Goal: Transaction & Acquisition: Purchase product/service

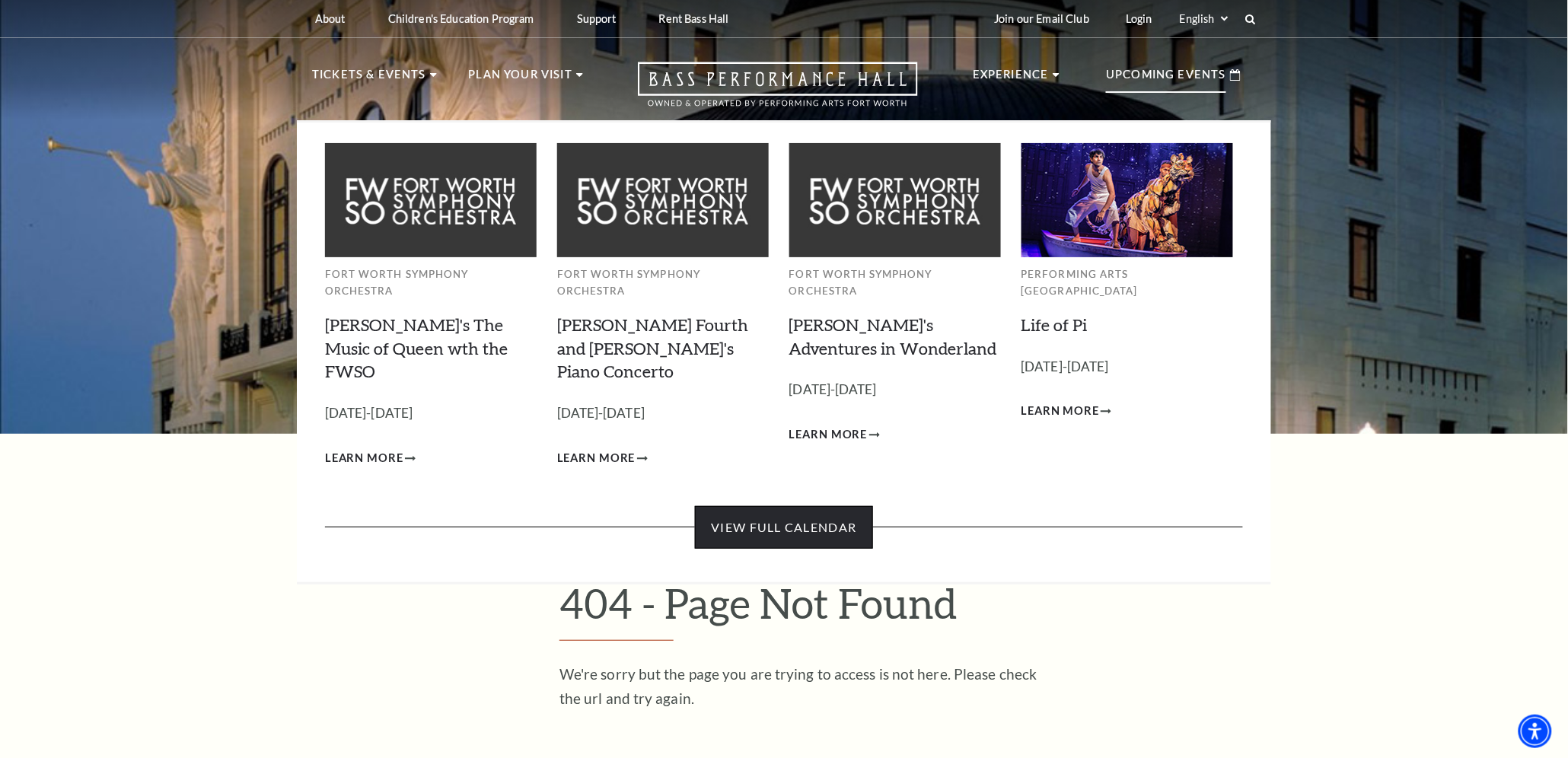
click at [823, 506] on link "View Full Calendar" at bounding box center [783, 528] width 177 height 43
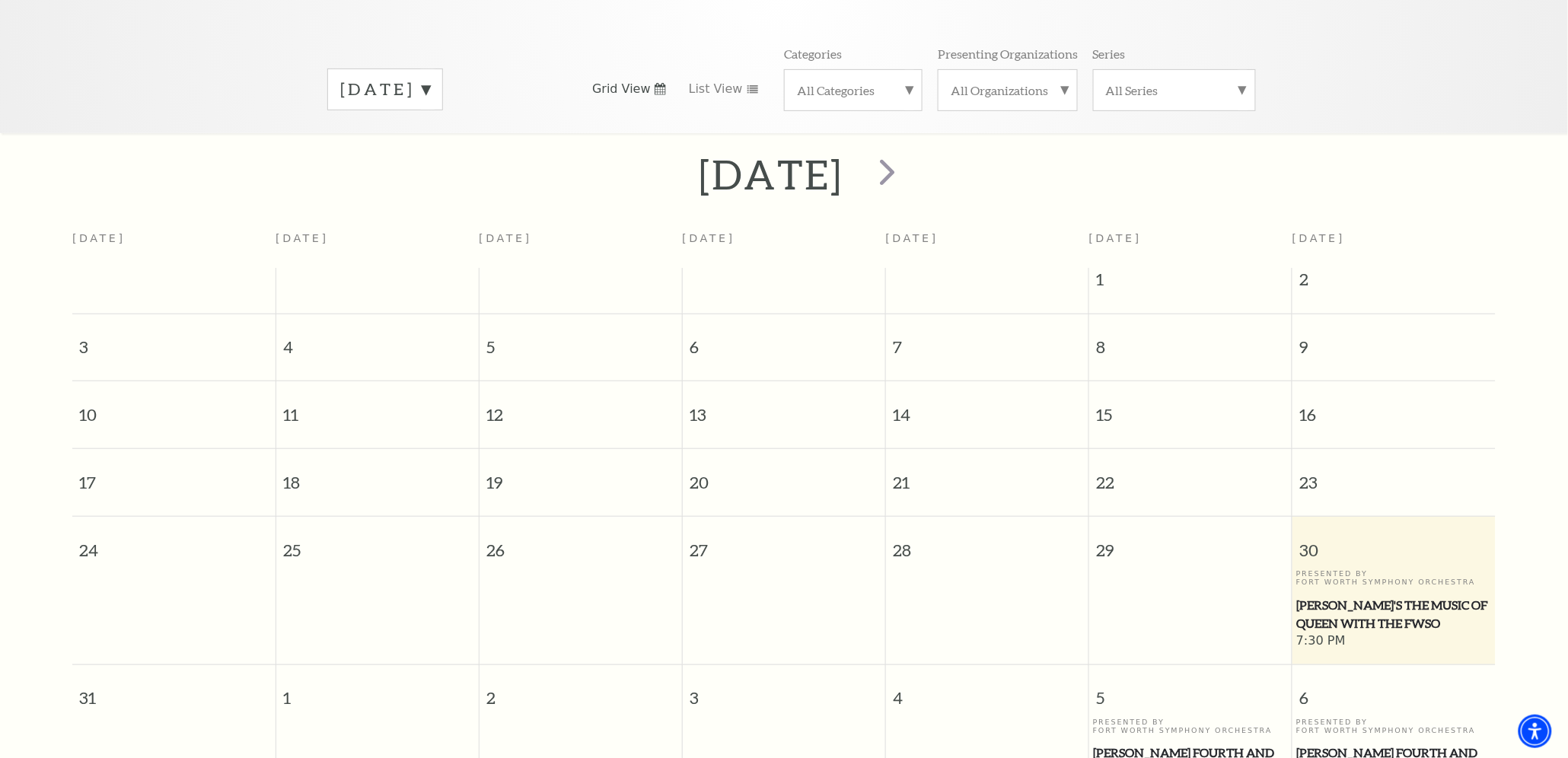
scroll to position [190, 0]
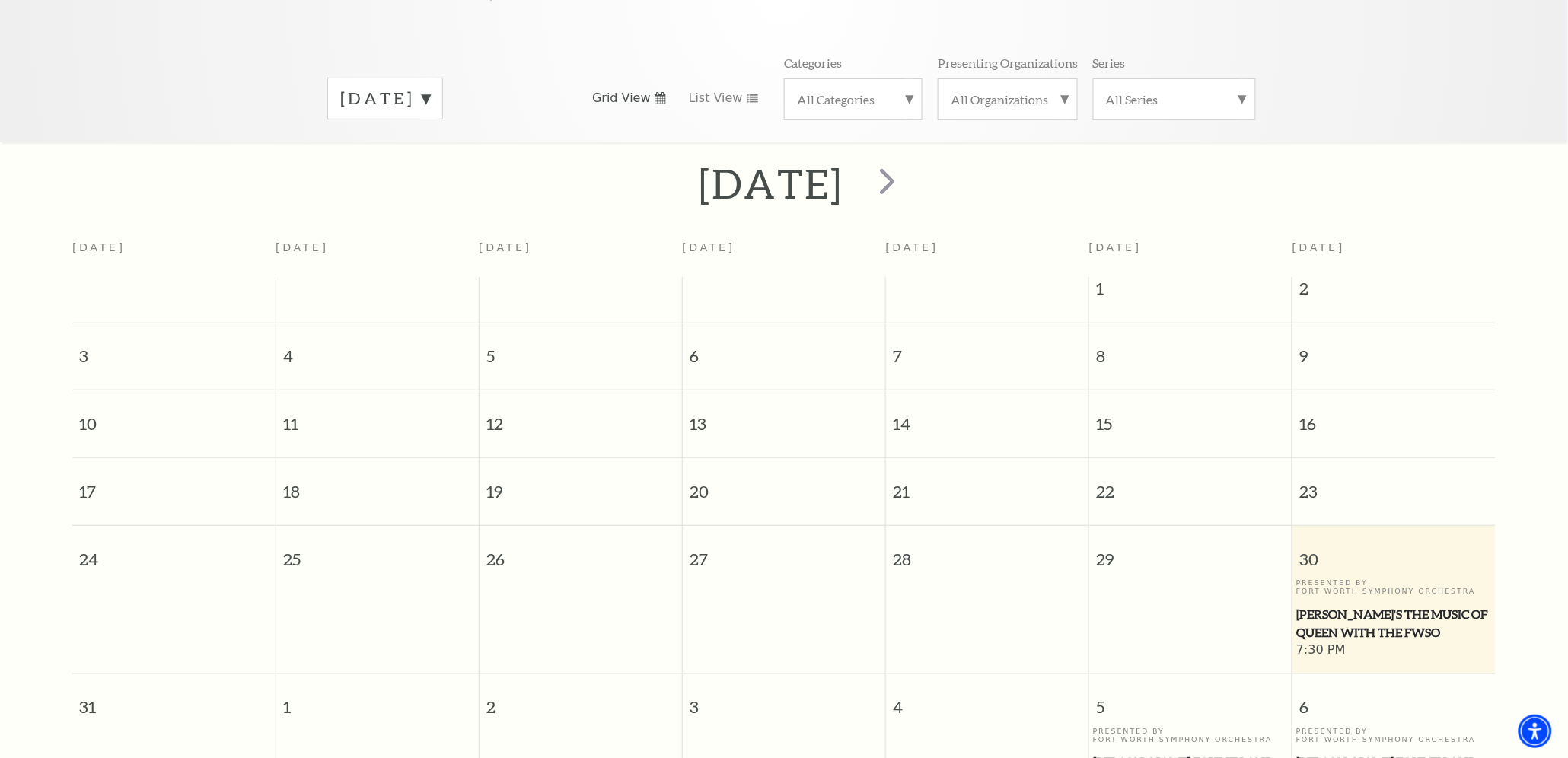
click at [430, 87] on label "August 2025" at bounding box center [386, 99] width 90 height 24
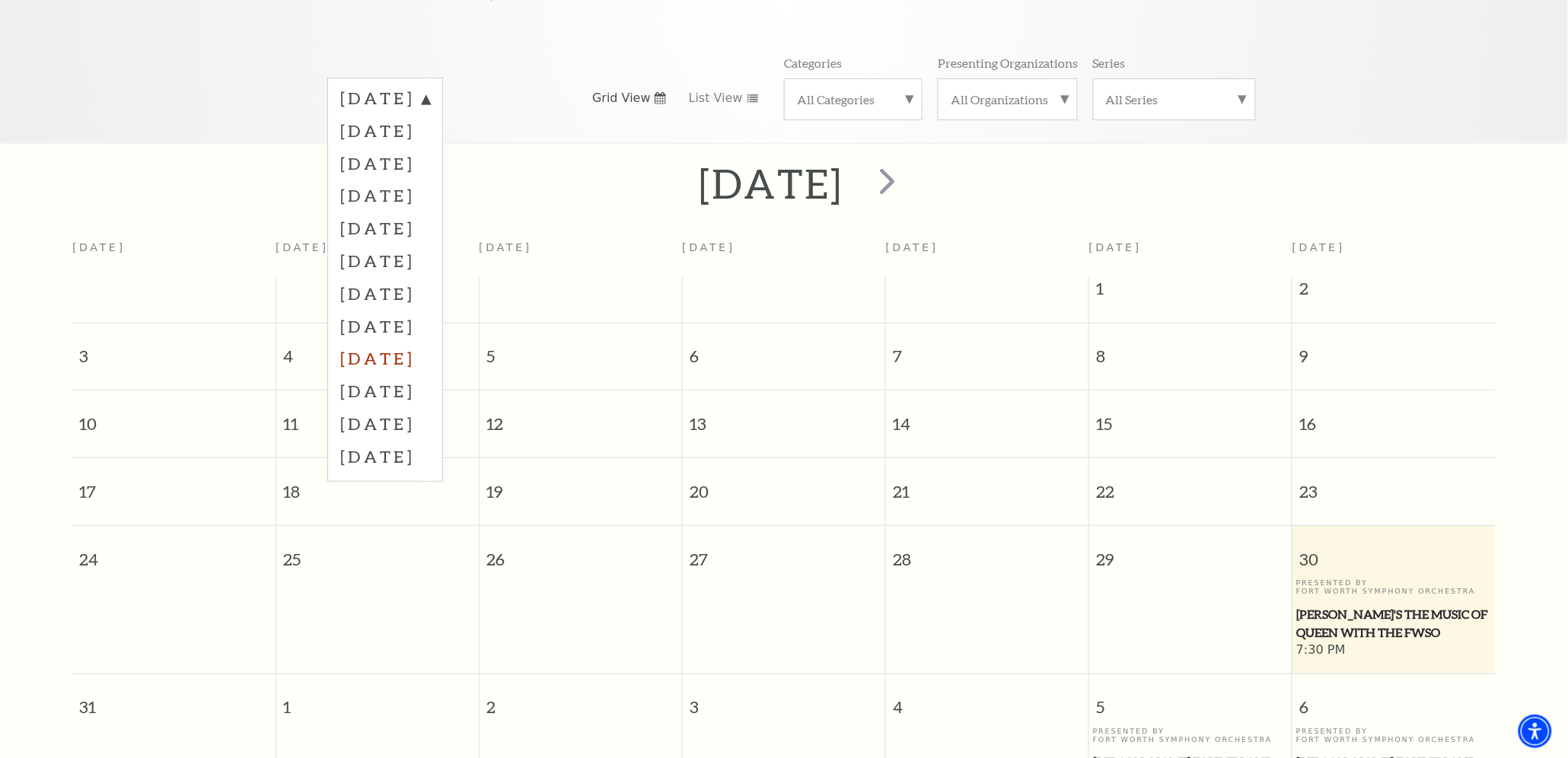
click at [401, 342] on label "April 2026" at bounding box center [386, 357] width 90 height 32
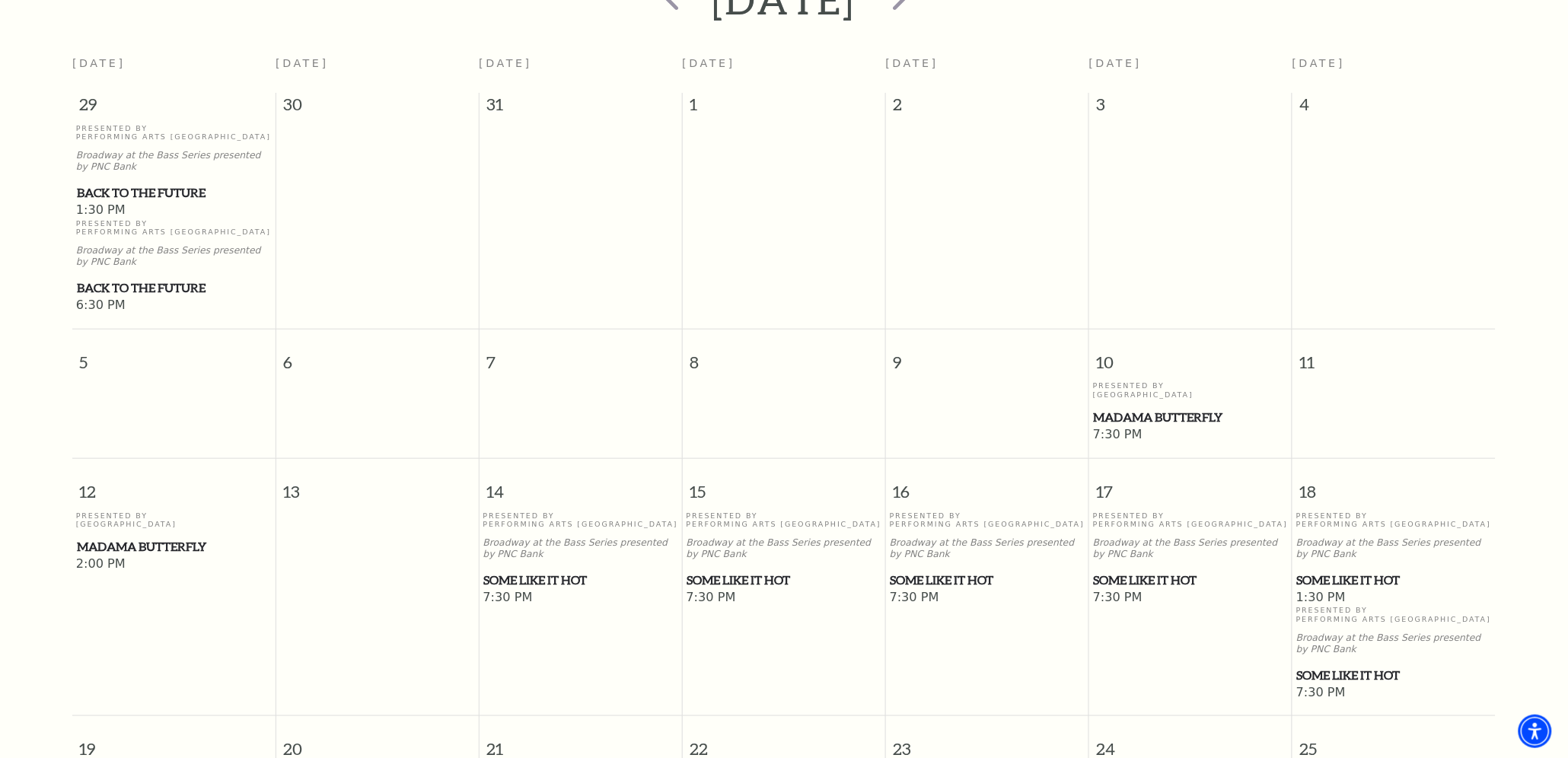
scroll to position [379, 0]
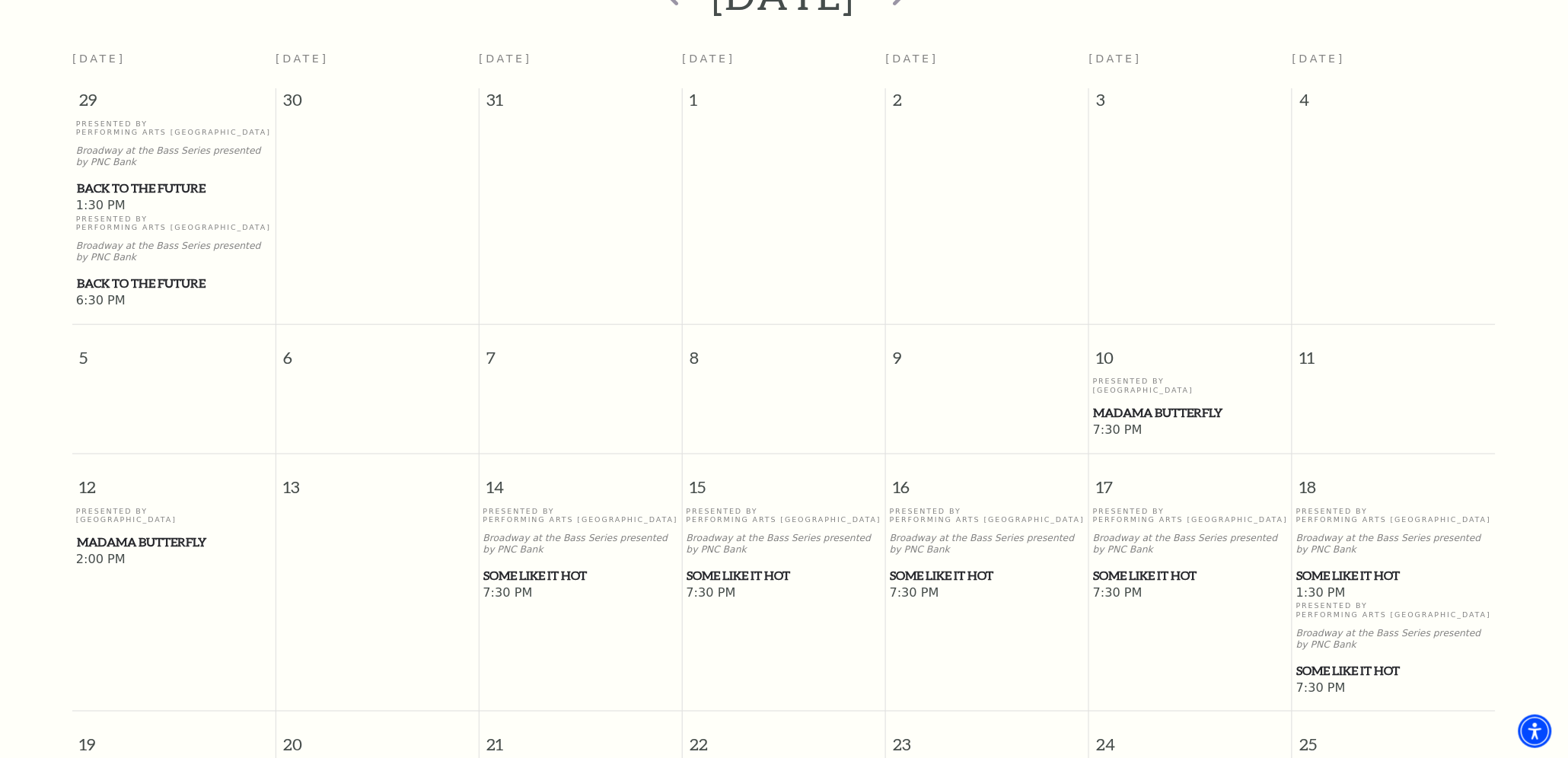
click at [944, 569] on span "Some Like It Hot" at bounding box center [988, 576] width 194 height 19
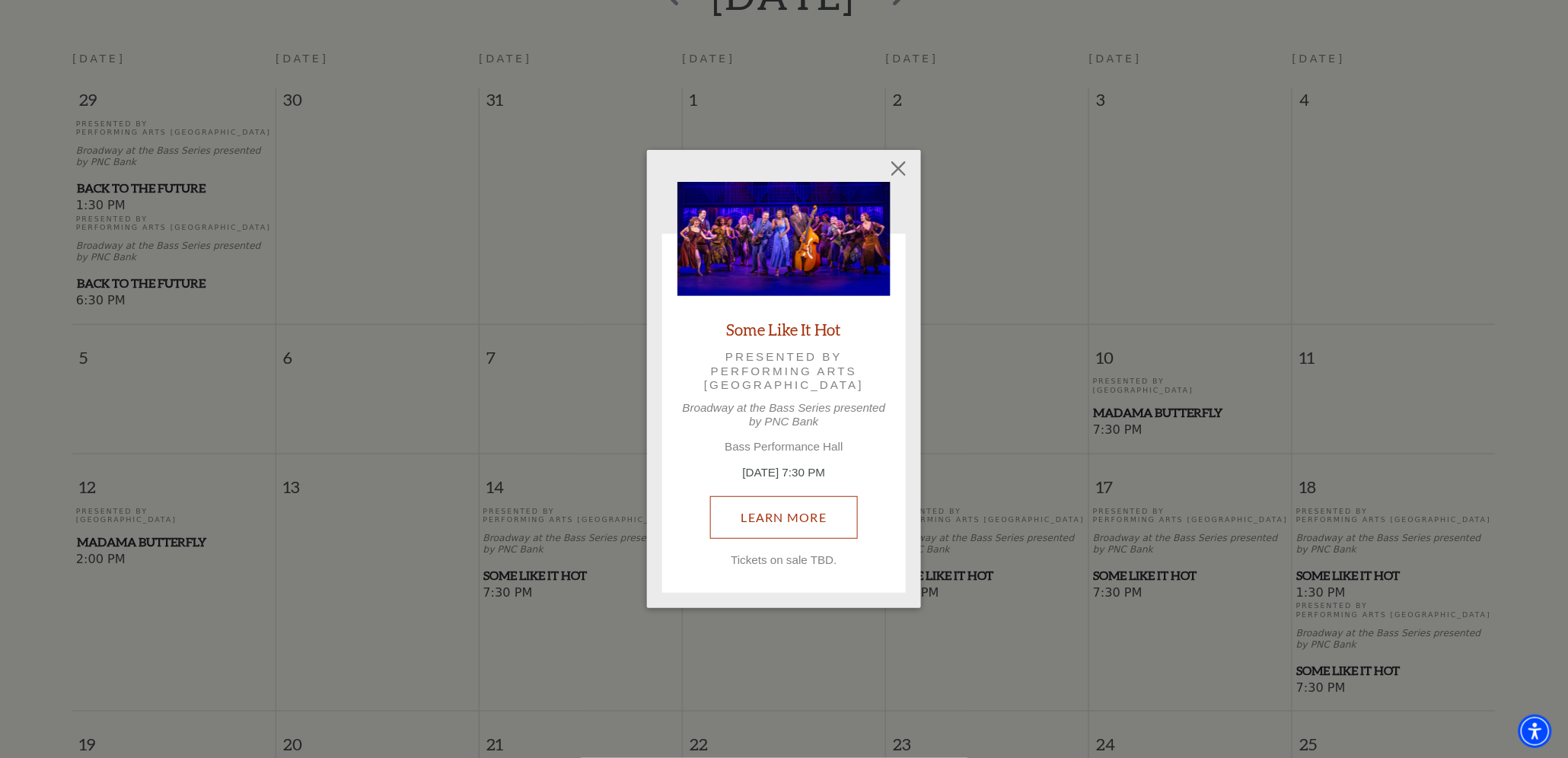
click at [833, 505] on link "Learn More" at bounding box center [784, 518] width 149 height 43
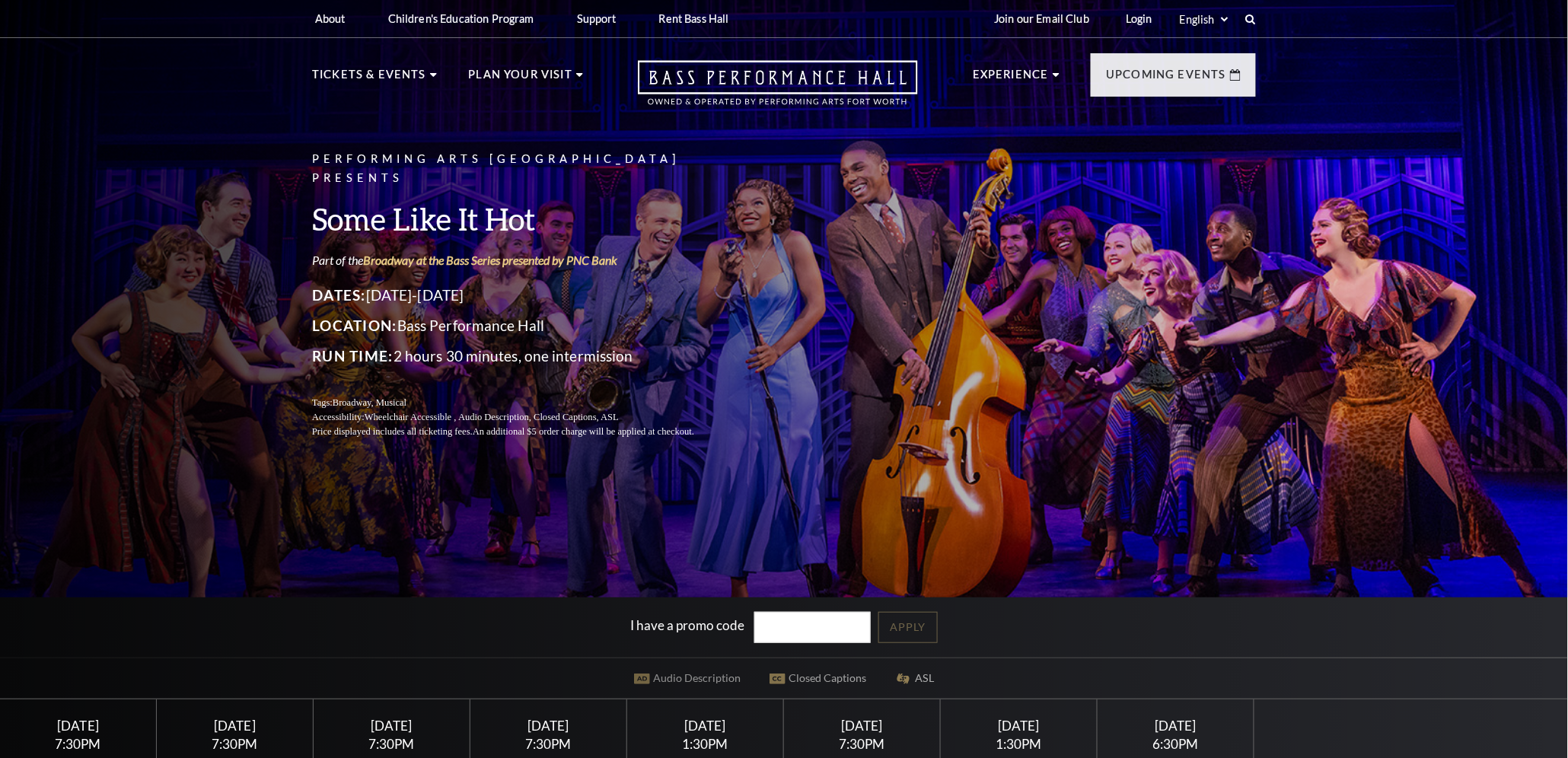
click at [803, 515] on div "Performing Arts Fort Worth Presents Some Like It Hot Part of the Broadway at th…" at bounding box center [784, 388] width 1568 height 793
click at [822, 723] on div "Saturday April 18" at bounding box center [862, 726] width 120 height 16
